Goal: Task Accomplishment & Management: Contribute content

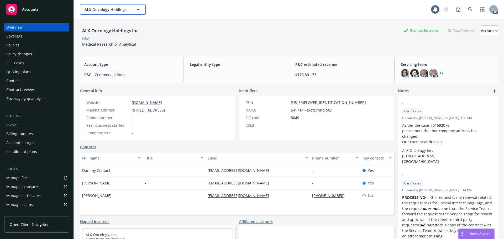
click at [110, 13] on button "ALX Oncology Holdings Inc." at bounding box center [113, 9] width 66 height 11
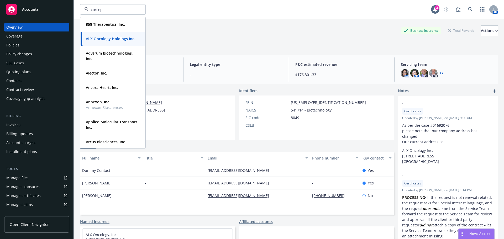
type input "corcept"
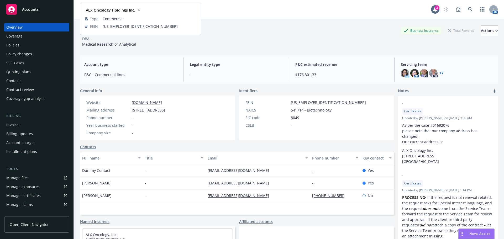
click at [99, 12] on strong "ALX Oncology Holdings Inc." at bounding box center [110, 10] width 49 height 5
click at [200, 44] on div "ALX Oncology Holdings Inc. Business Insurance Total Rewards Actions DBA: - Medi…" at bounding box center [289, 36] width 418 height 22
click at [108, 12] on span "ALX Oncology Holdings Inc." at bounding box center [107, 10] width 45 height 6
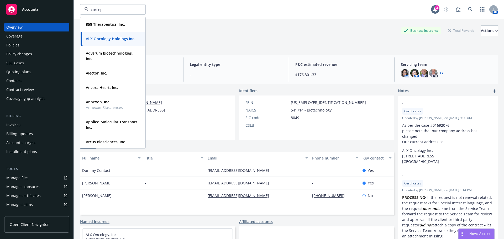
type input "corcept"
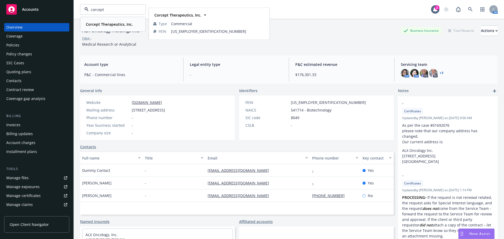
click at [115, 24] on strong "Corcept Therapeutics, Inc." at bounding box center [109, 24] width 47 height 5
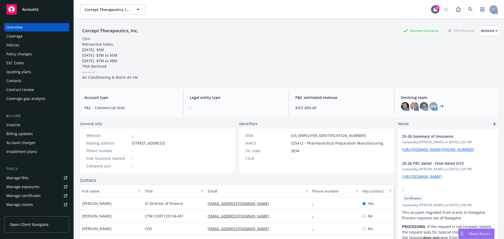
click at [30, 49] on div "Policies" at bounding box center [36, 45] width 61 height 8
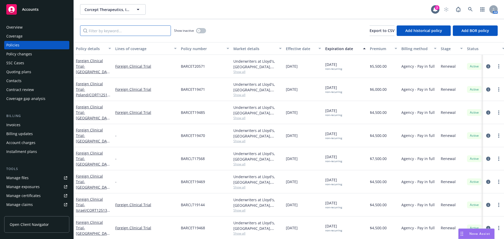
click at [125, 33] on input "Filter by keyword..." at bounding box center [125, 30] width 91 height 11
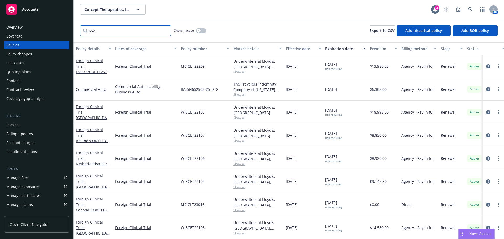
type input "652"
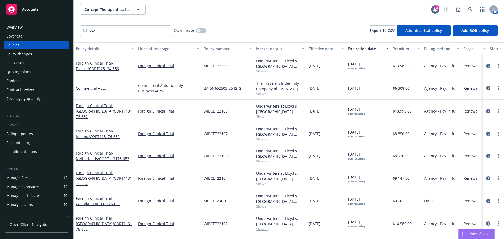
drag, startPoint x: 112, startPoint y: 48, endPoint x: 136, endPoint y: 48, distance: 24.4
click at [135, 48] on div "button" at bounding box center [133, 49] width 3 height 12
click at [110, 48] on div "Policy details" at bounding box center [103, 49] width 54 height 6
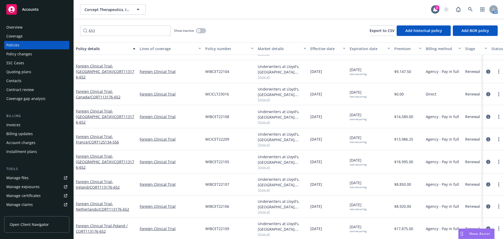
scroll to position [15, 0]
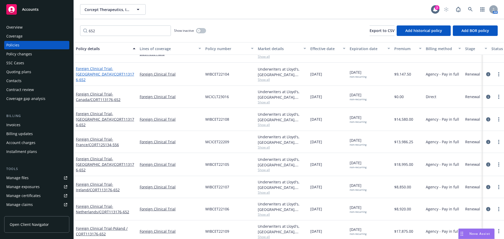
click at [96, 78] on span "- Belgium/CORT113176-652" at bounding box center [105, 74] width 58 height 16
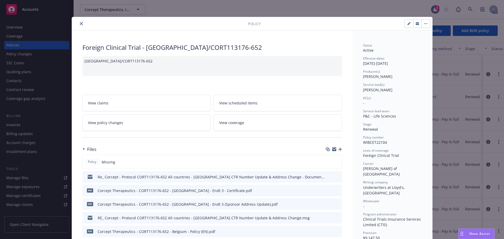
click at [78, 24] on button "close" at bounding box center [81, 23] width 6 height 6
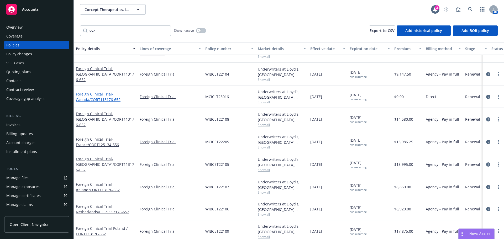
click at [105, 97] on span "- Canada/CORT113176-652" at bounding box center [98, 97] width 45 height 11
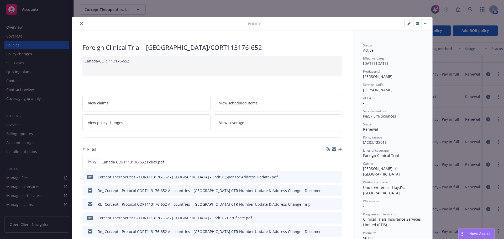
click at [80, 23] on icon "close" at bounding box center [81, 23] width 3 height 3
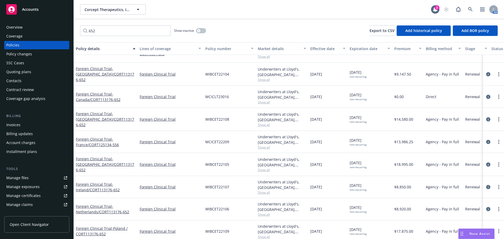
scroll to position [41, 0]
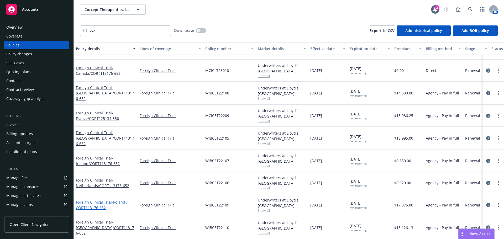
click at [104, 200] on link "Foreign Clinical Trial - Poland / CORT113176-652" at bounding box center [102, 205] width 52 height 11
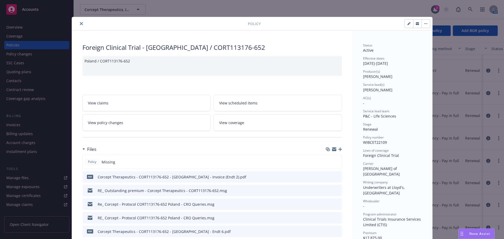
click at [80, 22] on icon "close" at bounding box center [81, 23] width 3 height 3
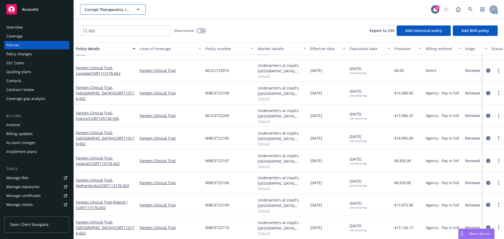
click at [106, 10] on span "Corcept Therapeutics, Inc." at bounding box center [107, 10] width 45 height 6
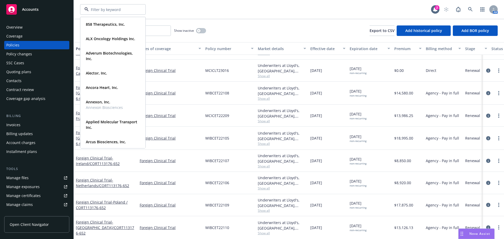
click at [99, 12] on input at bounding box center [112, 10] width 46 height 6
type input "Lyell"
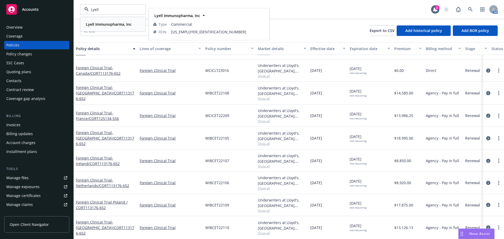
click at [112, 24] on strong "Lyell Immunopharma, Inc" at bounding box center [109, 24] width 46 height 5
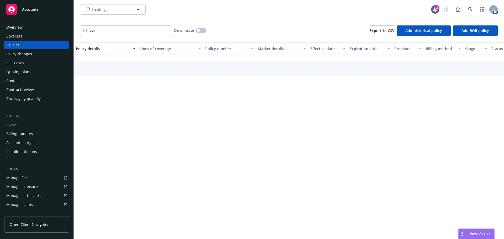
scroll to position [26, 0]
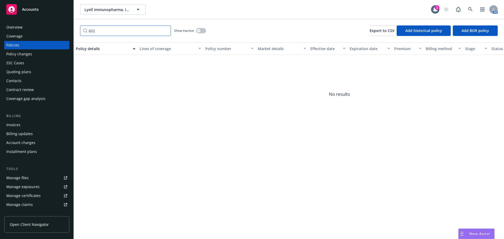
click at [165, 32] on input "652" at bounding box center [125, 30] width 91 height 11
click at [165, 31] on input "652" at bounding box center [125, 30] width 91 height 11
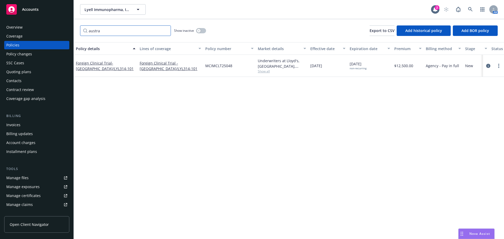
scroll to position [0, 0]
type input "austra"
click at [102, 70] on span "- Australia/LYL314-101" at bounding box center [105, 66] width 58 height 11
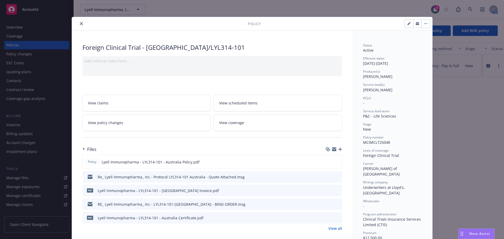
click at [338, 150] on icon "button" at bounding box center [340, 150] width 4 height 4
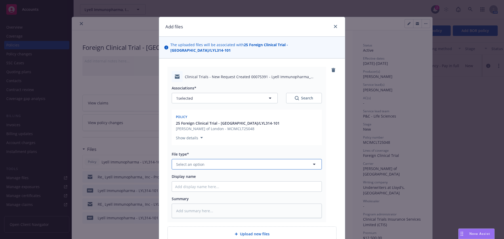
click at [207, 161] on button "Select an option" at bounding box center [247, 164] width 150 height 11
type input "em"
click at [217, 190] on div "Email" at bounding box center [246, 193] width 143 height 8
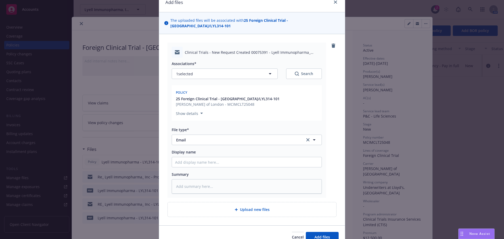
scroll to position [46, 0]
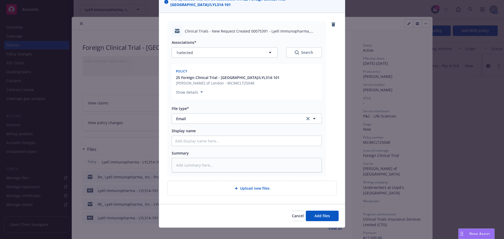
type textarea "x"
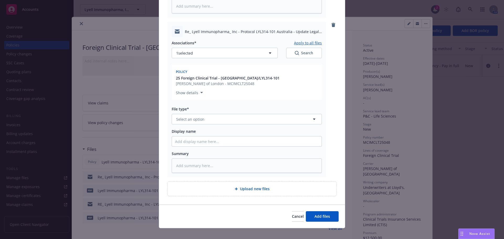
scroll to position [205, 0]
click at [202, 116] on span "Select an option" at bounding box center [190, 119] width 28 height 6
type input "em"
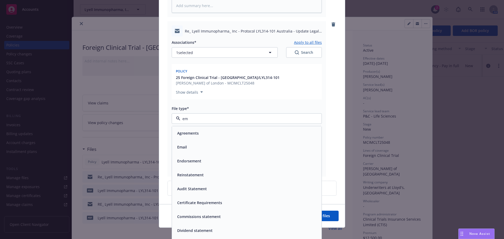
click at [225, 143] on div "Email" at bounding box center [246, 147] width 143 height 8
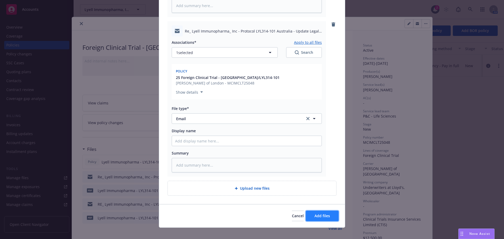
click at [322, 211] on button "Add files" at bounding box center [322, 216] width 33 height 11
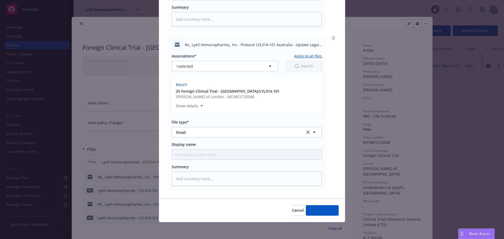
scroll to position [186, 0]
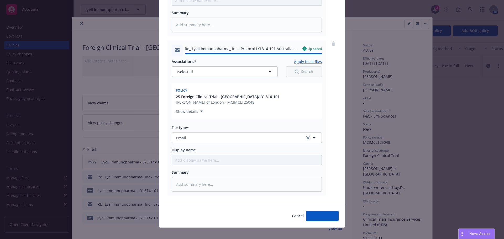
type textarea "x"
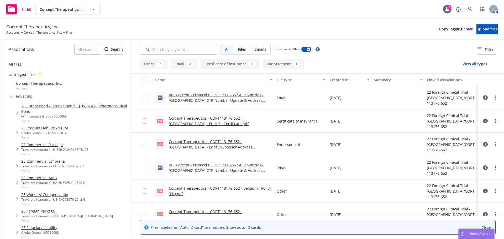
click at [194, 102] on link "Re_ Corcept - Protocol CORT113176-652 All countries - [GEOGRAPHIC_DATA] CTR Num…" at bounding box center [216, 100] width 95 height 16
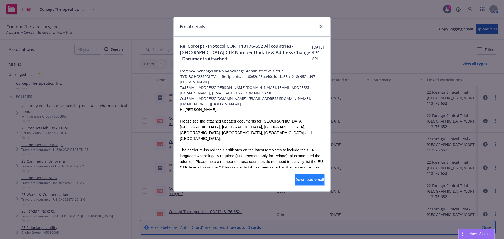
click at [307, 182] on span "Download email" at bounding box center [309, 179] width 29 height 5
click at [319, 24] on div at bounding box center [320, 26] width 8 height 7
click at [321, 25] on icon "close" at bounding box center [321, 26] width 3 height 3
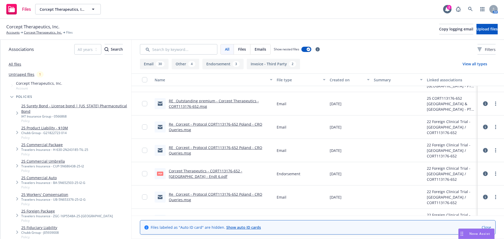
scroll to position [53, 0]
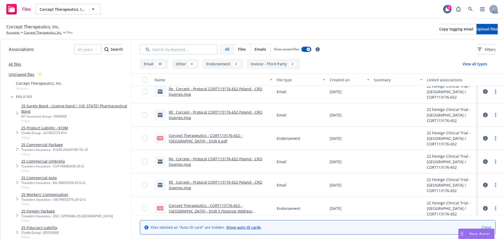
click at [232, 137] on link "Corcept Therapeutics - CORT113176-652 - Poland - Endt 6.pdf" at bounding box center [206, 138] width 74 height 11
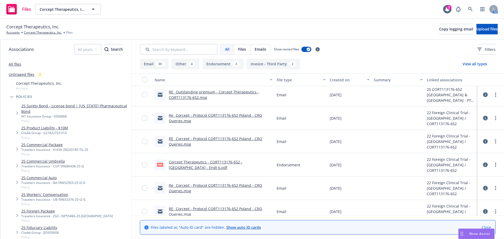
scroll to position [0, 0]
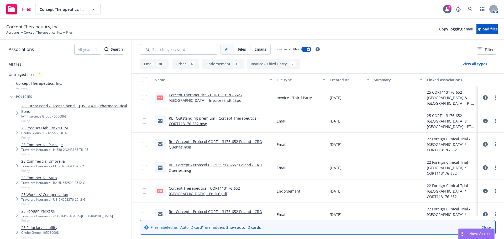
click at [209, 118] on link "RE_ Outstanding premium - Corcept Therapeutics - CORT113176-652.msg" at bounding box center [214, 121] width 90 height 11
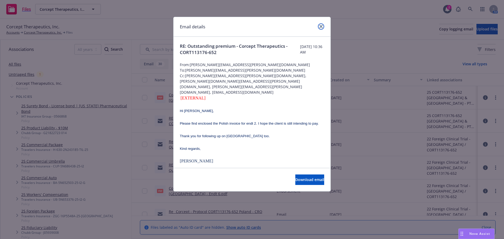
click at [322, 27] on icon "close" at bounding box center [321, 26] width 3 height 3
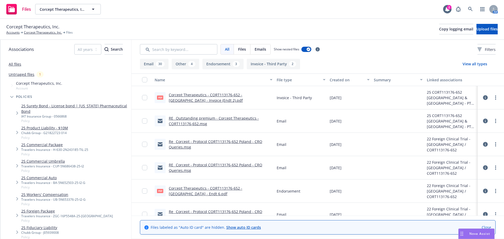
click at [214, 142] on link "Re_ Corcept - Protocol CORT113176-652 Poland - CRO Queries.msg" at bounding box center [215, 144] width 93 height 11
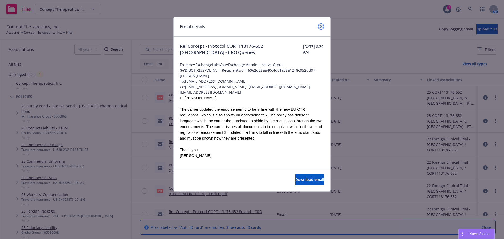
click at [322, 26] on icon "close" at bounding box center [321, 26] width 3 height 3
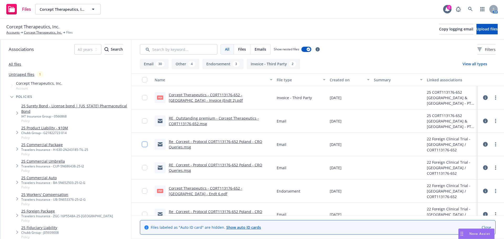
click at [145, 144] on input "checkbox" at bounding box center [144, 144] width 5 height 5
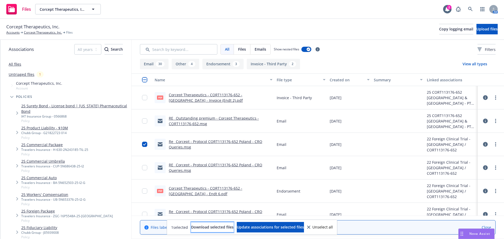
click at [212, 228] on span "Download selected files" at bounding box center [212, 227] width 43 height 5
click at [146, 146] on input "checkbox" at bounding box center [144, 144] width 5 height 5
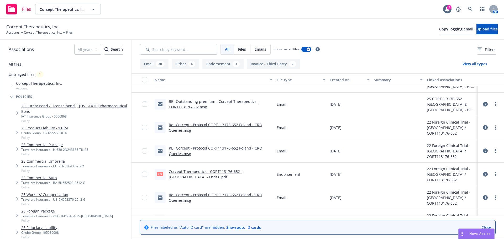
scroll to position [26, 0]
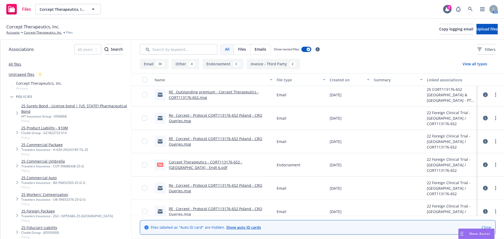
click at [184, 143] on link "RE_ Corcept - Protocol CORT113176-652 Poland - CRO Queries.msg" at bounding box center [215, 141] width 93 height 11
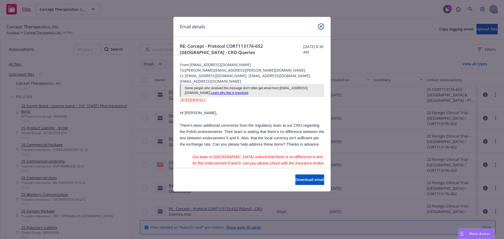
click at [322, 27] on icon "close" at bounding box center [321, 26] width 3 height 3
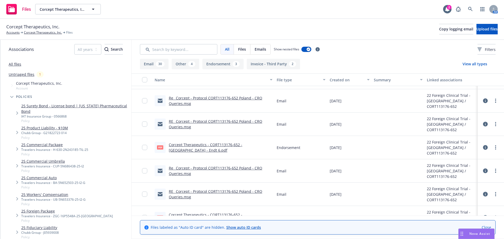
scroll to position [53, 0]
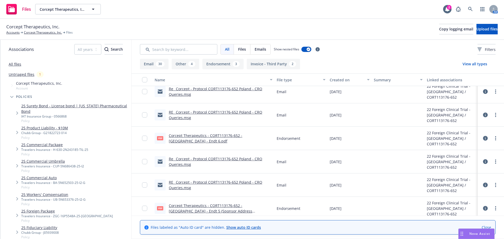
click at [232, 160] on link "Re_ Corcept - Protocol CORT113176-652 Poland - CRO Queries.msg" at bounding box center [215, 161] width 93 height 11
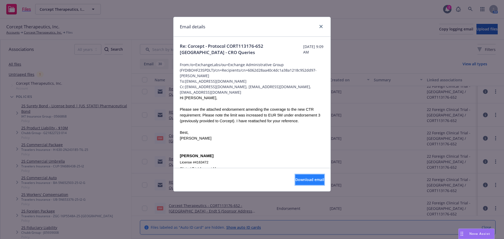
click at [302, 179] on span "Download email" at bounding box center [309, 179] width 29 height 5
click at [319, 27] on link "close" at bounding box center [321, 26] width 6 height 6
